Goal: Transaction & Acquisition: Obtain resource

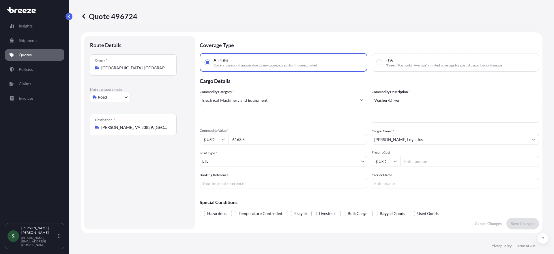
select select "Road"
select select "1"
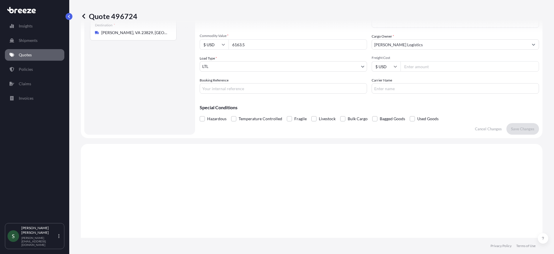
scroll to position [89, 0]
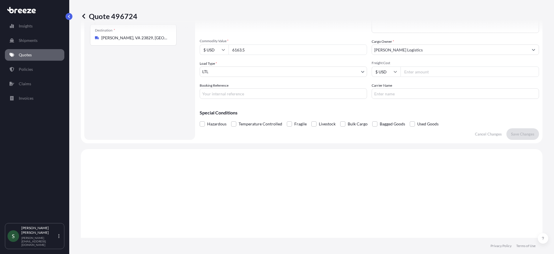
click at [258, 91] on input "Booking Reference" at bounding box center [283, 93] width 167 height 10
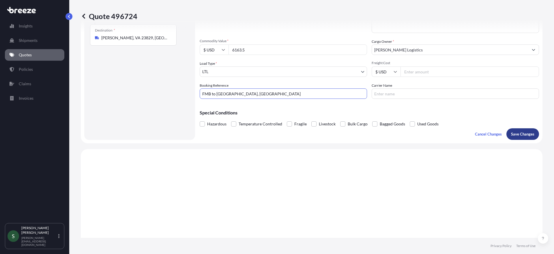
type input "FMB to [GEOGRAPHIC_DATA], [GEOGRAPHIC_DATA]"
click at [522, 134] on p "Save Changes" at bounding box center [522, 134] width 23 height 6
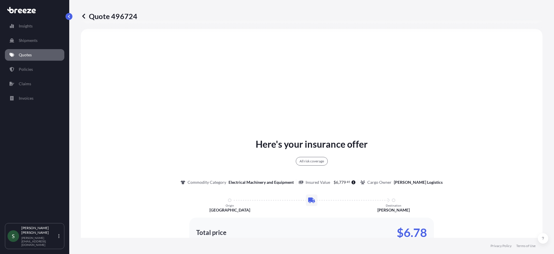
scroll to position [91, 0]
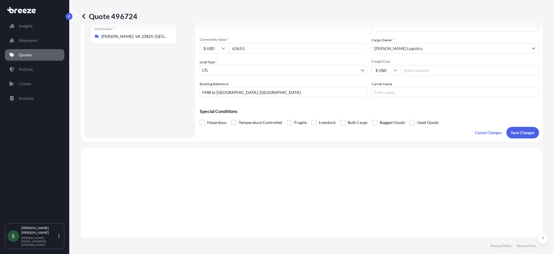
select select "Road"
select select "1"
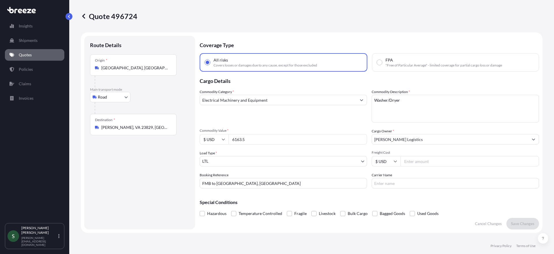
click at [29, 55] on p "Quotes" at bounding box center [25, 55] width 13 height 6
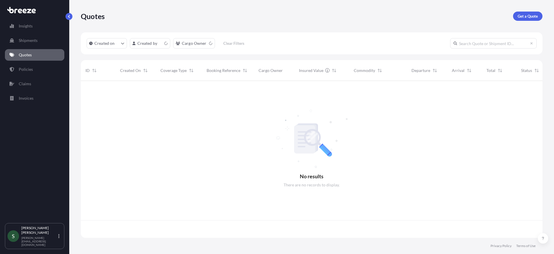
scroll to position [156, 457]
click at [523, 18] on p "Get a Quote" at bounding box center [528, 16] width 20 height 6
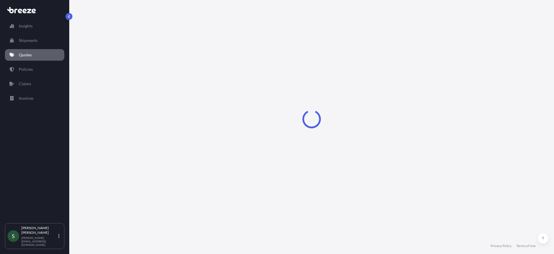
select select "Sea"
select select "1"
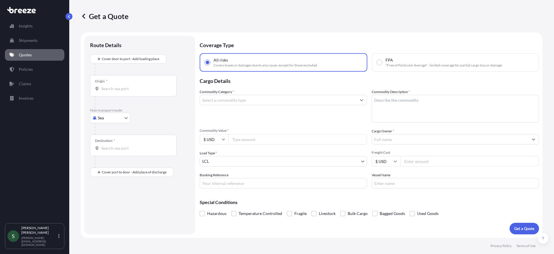
click at [107, 115] on body "Insights Shipments Quotes Policies Claims Invoices S [PERSON_NAME] [PERSON_NAME…" at bounding box center [277, 127] width 554 height 254
click at [116, 150] on div "Road" at bounding box center [110, 153] width 36 height 10
select select "Road"
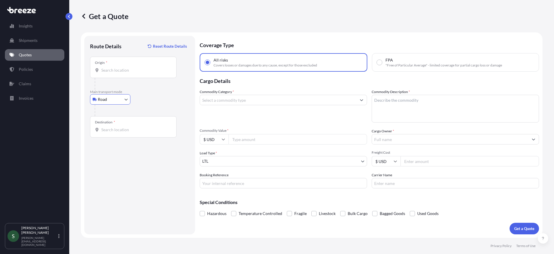
click at [126, 69] on input "Origin *" at bounding box center [135, 70] width 68 height 6
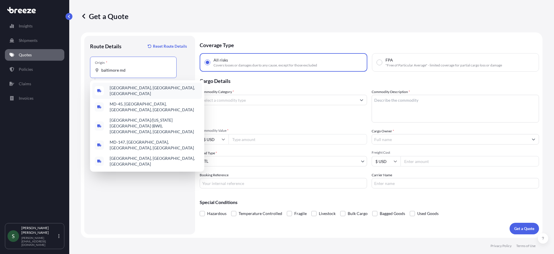
click at [138, 91] on span "[GEOGRAPHIC_DATA], [GEOGRAPHIC_DATA], [GEOGRAPHIC_DATA]" at bounding box center [155, 91] width 90 height 12
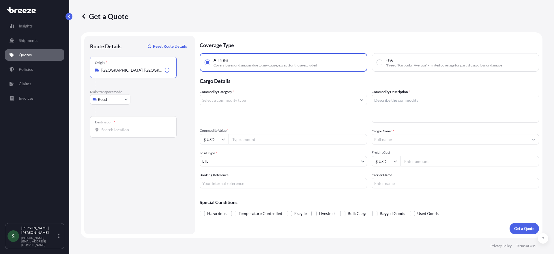
type input "[GEOGRAPHIC_DATA], [GEOGRAPHIC_DATA], [GEOGRAPHIC_DATA]"
click at [122, 133] on div "Destination *" at bounding box center [133, 126] width 87 height 21
click at [122, 132] on input "Destination *" at bounding box center [135, 130] width 68 height 6
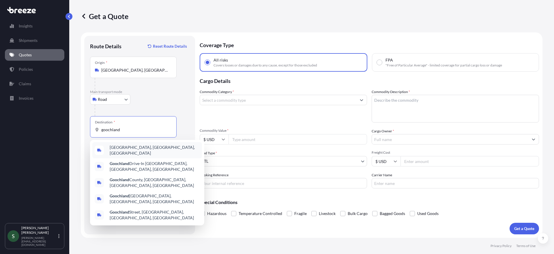
click at [128, 151] on span "[GEOGRAPHIC_DATA], [GEOGRAPHIC_DATA], [GEOGRAPHIC_DATA]" at bounding box center [155, 150] width 90 height 12
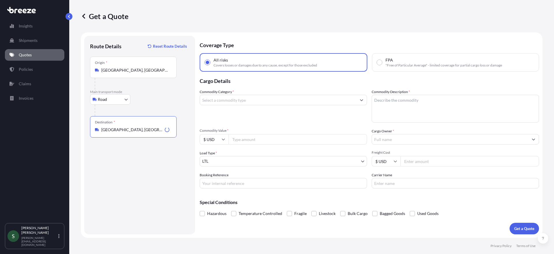
type input "[GEOGRAPHIC_DATA], [GEOGRAPHIC_DATA], [GEOGRAPHIC_DATA]"
click at [245, 90] on div "Commodity Category *" at bounding box center [283, 105] width 167 height 33
click at [247, 100] on input "Commodity Category *" at bounding box center [278, 100] width 156 height 10
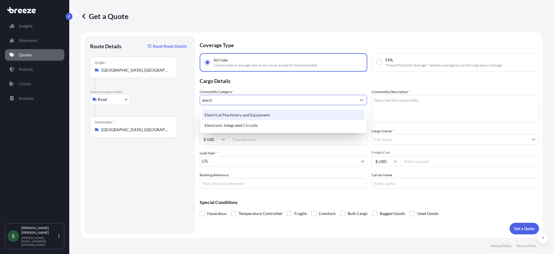
click at [238, 111] on div "Electrical Machinery and Equipment" at bounding box center [283, 115] width 162 height 10
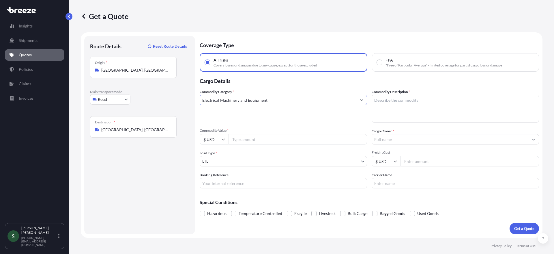
type input "Electrical Machinery and Equipment"
click at [412, 102] on textarea "Commodity Description *" at bounding box center [455, 109] width 167 height 28
type textarea "D"
type textarea "Washers/Dryers"
click at [257, 135] on input "Commodity Value *" at bounding box center [298, 139] width 138 height 10
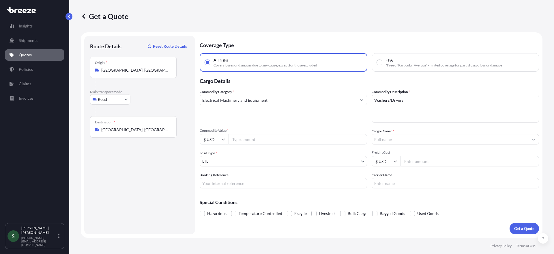
click at [263, 138] on input "Commodity Value *" at bounding box center [298, 139] width 138 height 10
click at [290, 141] on input "Commodity Value *" at bounding box center [298, 139] width 138 height 10
type input "10203.00"
click at [392, 136] on input "Cargo Owner *" at bounding box center [450, 139] width 156 height 10
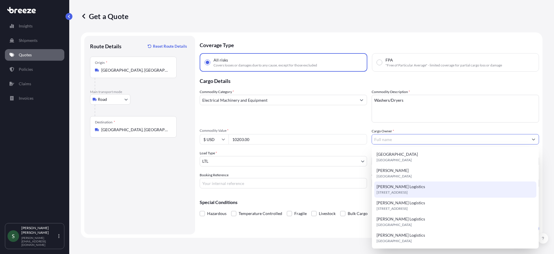
click at [404, 186] on span "[PERSON_NAME] Logistics" at bounding box center [401, 187] width 48 height 6
type input "[PERSON_NAME] Logistics"
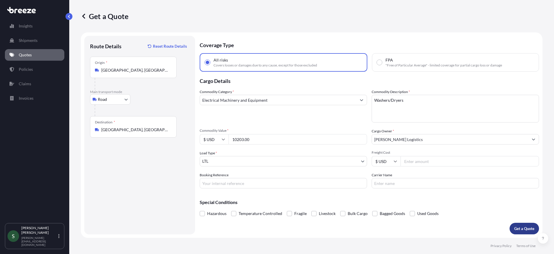
click at [516, 229] on p "Get a Quote" at bounding box center [524, 228] width 20 height 6
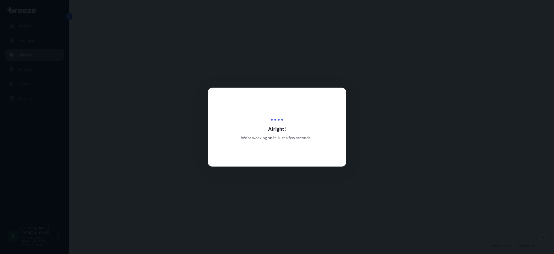
select select "Road"
select select "1"
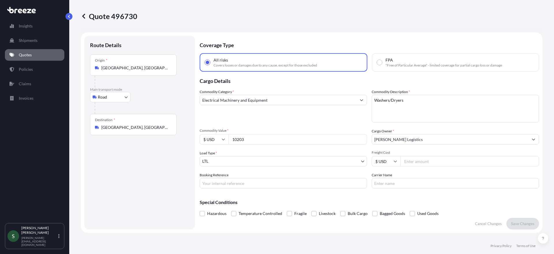
click at [27, 55] on p "Quotes" at bounding box center [25, 55] width 13 height 6
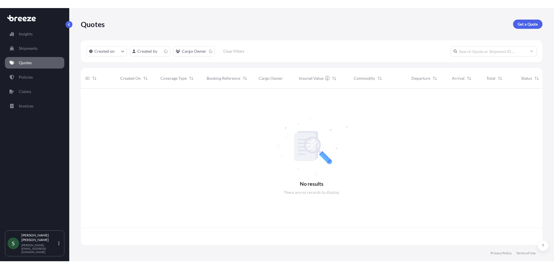
scroll to position [156, 457]
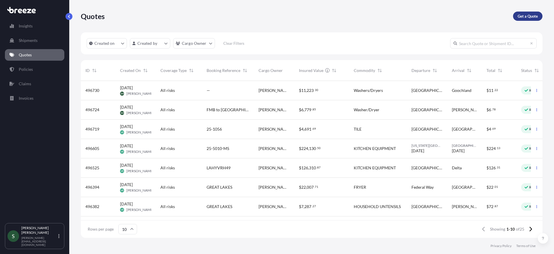
click at [524, 17] on p "Get a Quote" at bounding box center [528, 16] width 20 height 6
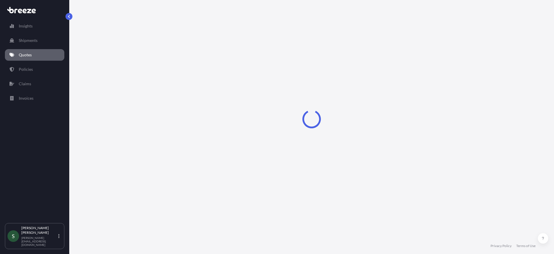
select select "Sea"
select select "1"
